Goal: Information Seeking & Learning: Learn about a topic

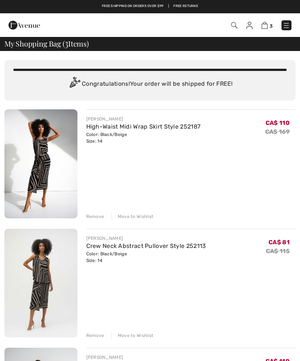
click at [288, 24] on img at bounding box center [285, 25] width 7 height 7
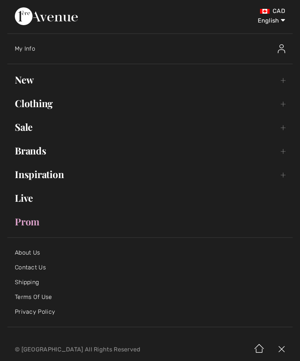
click at [281, 82] on link "New Toggle submenu" at bounding box center [149, 80] width 285 height 16
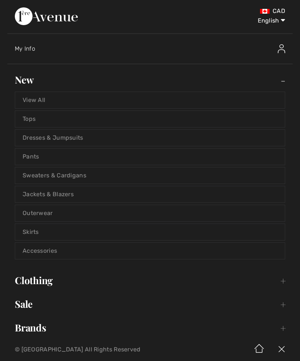
click at [38, 101] on link "View All" at bounding box center [149, 100] width 269 height 16
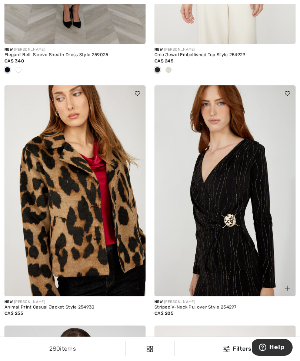
scroll to position [2304, 0]
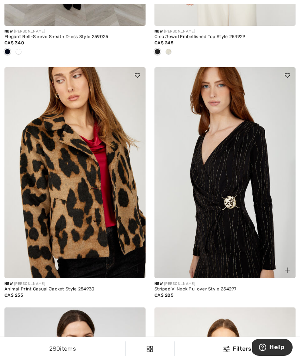
click at [102, 227] on img at bounding box center [74, 173] width 141 height 212
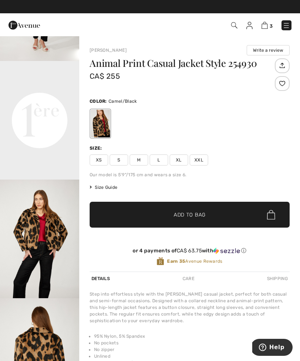
scroll to position [211, 0]
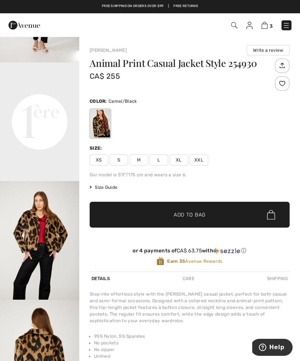
click at [58, 102] on video "Your browser does not support the video tag." at bounding box center [39, 83] width 79 height 40
click at [31, 102] on video "Your browser does not support the video tag." at bounding box center [39, 83] width 79 height 40
click at [44, 102] on video "Your browser does not support the video tag." at bounding box center [39, 83] width 79 height 40
click at [49, 276] on img "3 / 4" at bounding box center [39, 240] width 79 height 119
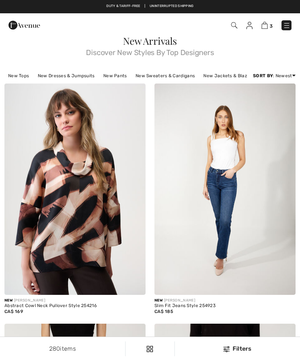
checkbox input "true"
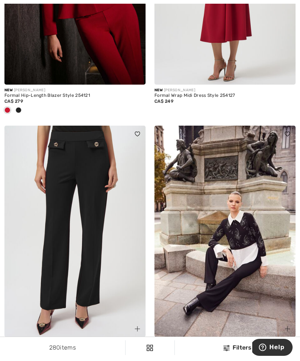
scroll to position [4360, 0]
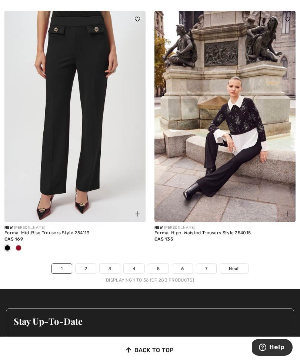
click at [233, 266] on span "Next" at bounding box center [234, 269] width 10 height 7
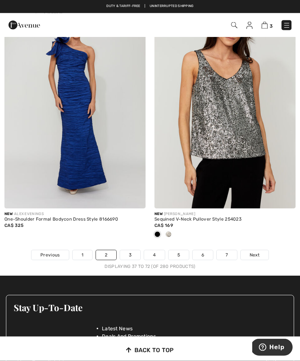
scroll to position [4349, 0]
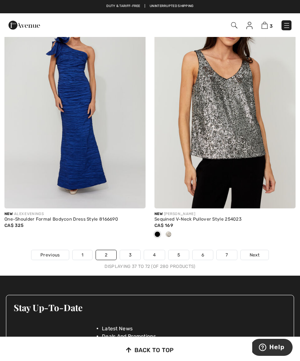
click at [252, 252] on span "Next" at bounding box center [254, 255] width 10 height 7
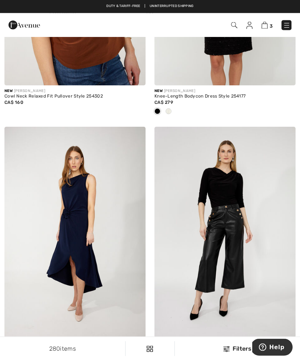
scroll to position [1989, 0]
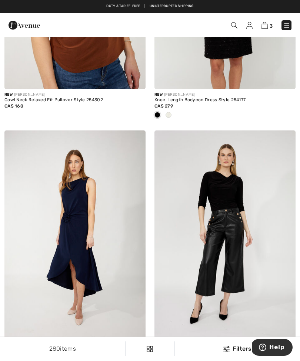
click at [288, 23] on img at bounding box center [286, 25] width 7 height 7
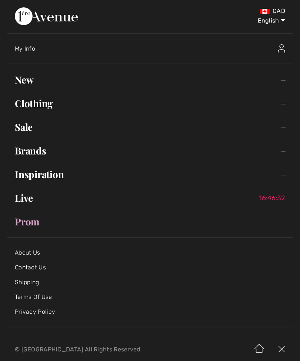
click at [41, 101] on link "Clothing Toggle submenu" at bounding box center [149, 103] width 285 height 16
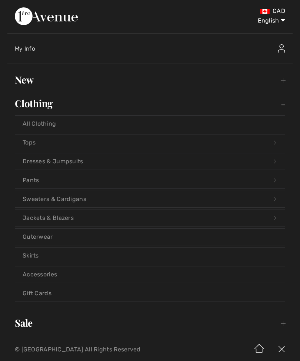
click at [47, 238] on link "Outerwear" at bounding box center [149, 237] width 269 height 16
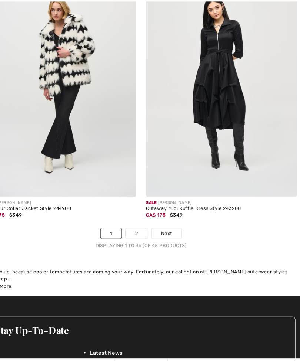
scroll to position [4452, 0]
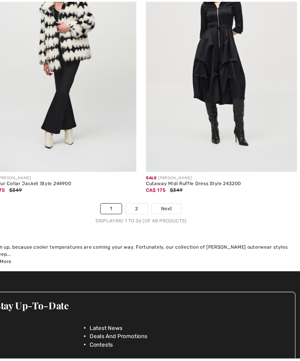
click at [169, 194] on span "Next" at bounding box center [174, 197] width 10 height 7
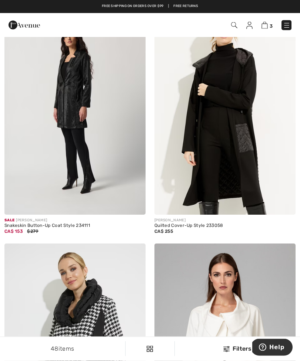
scroll to position [1061, 0]
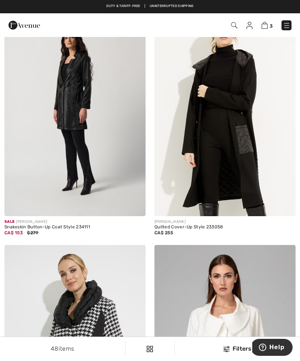
click at [227, 138] on img at bounding box center [224, 111] width 141 height 212
